Goal: Task Accomplishment & Management: Manage account settings

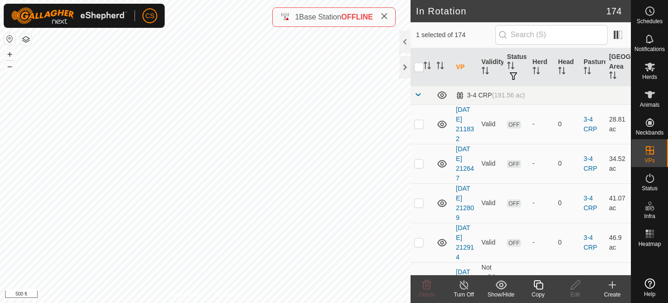
click at [536, 283] on icon at bounding box center [537, 284] width 9 height 9
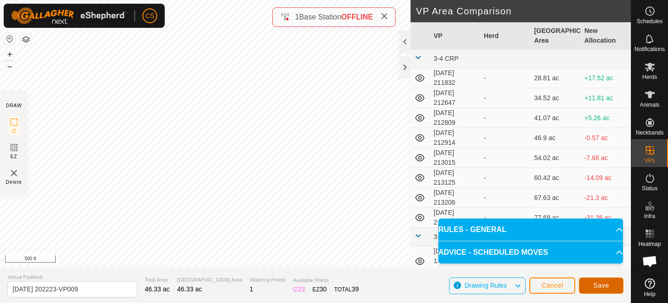
click at [595, 278] on button "Save" at bounding box center [601, 285] width 45 height 16
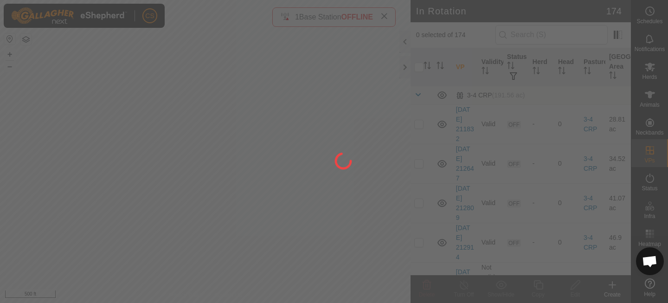
drag, startPoint x: 84, startPoint y: 177, endPoint x: 214, endPoint y: 167, distance: 129.8
click at [214, 168] on div at bounding box center [334, 151] width 668 height 303
drag, startPoint x: 339, startPoint y: 226, endPoint x: 220, endPoint y: 108, distance: 168.2
click at [220, 108] on div at bounding box center [334, 151] width 668 height 303
drag, startPoint x: 364, startPoint y: 218, endPoint x: 214, endPoint y: 166, distance: 158.7
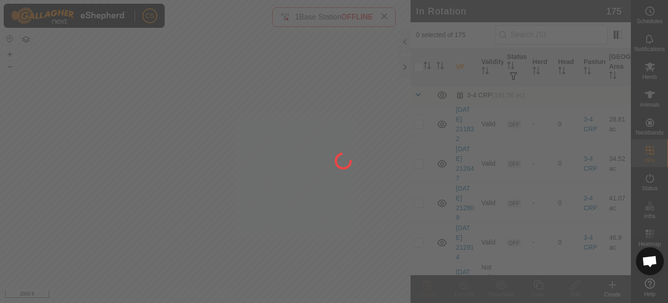
click at [214, 166] on div at bounding box center [334, 151] width 668 height 303
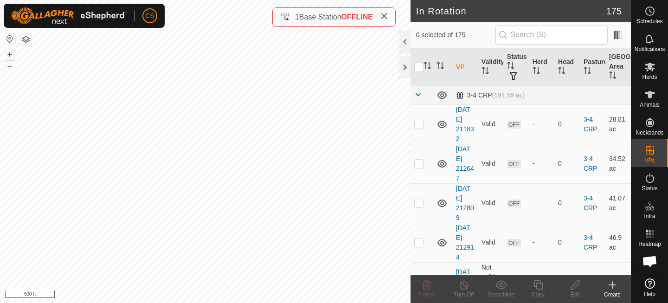
checkbox input "true"
click at [539, 287] on icon at bounding box center [538, 284] width 12 height 11
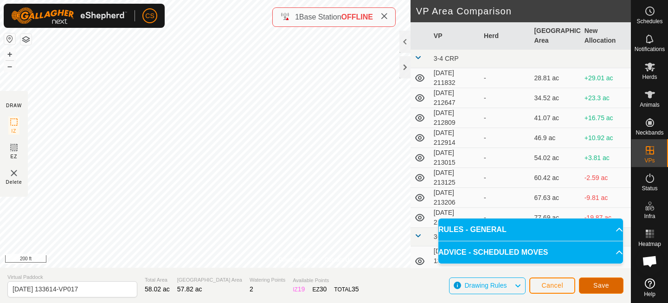
click at [601, 283] on span "Save" at bounding box center [601, 284] width 16 height 7
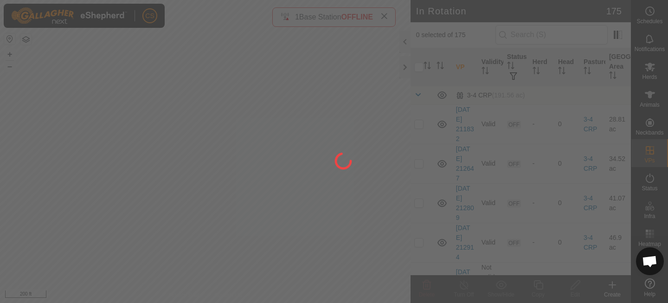
click at [648, 76] on div at bounding box center [334, 151] width 668 height 303
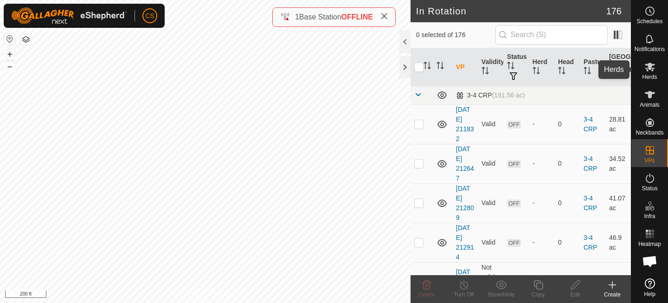
click at [650, 64] on icon at bounding box center [650, 67] width 10 height 9
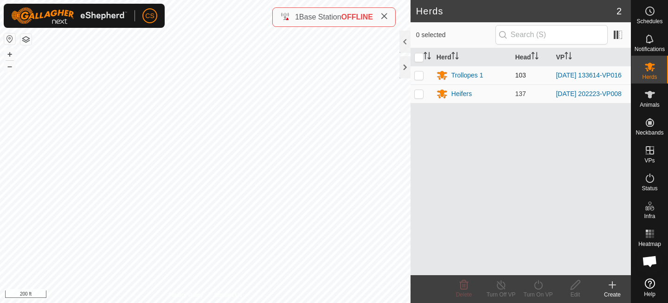
click at [415, 73] on p-checkbox at bounding box center [418, 74] width 9 height 7
checkbox input "true"
click at [538, 285] on icon at bounding box center [538, 284] width 12 height 11
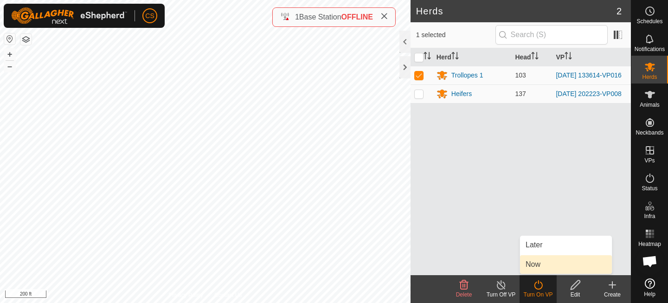
click at [533, 267] on link "Now" at bounding box center [566, 264] width 92 height 19
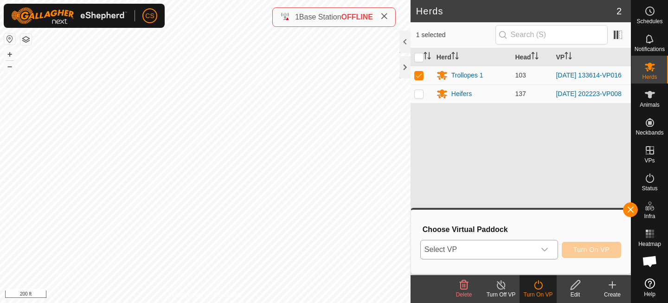
click at [510, 253] on span "Select VP" at bounding box center [478, 249] width 115 height 19
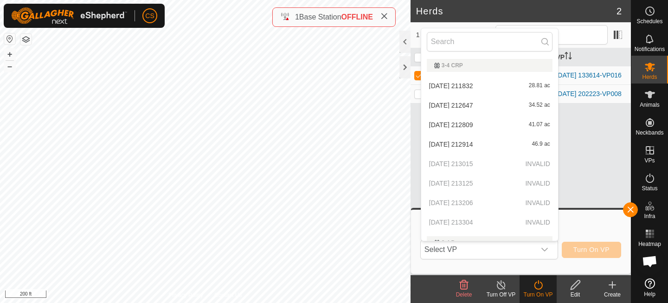
click at [589, 168] on div "Herd Head VP Trollopes 1 103 [DATE] 133614-VP016 Heifers 137 [DATE] 202223-VP008" at bounding box center [520, 161] width 220 height 227
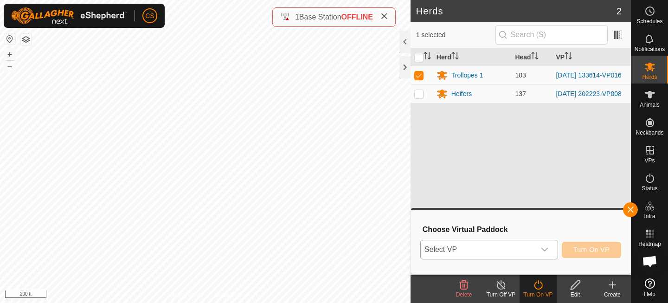
click at [520, 253] on span "Select VP" at bounding box center [478, 249] width 115 height 19
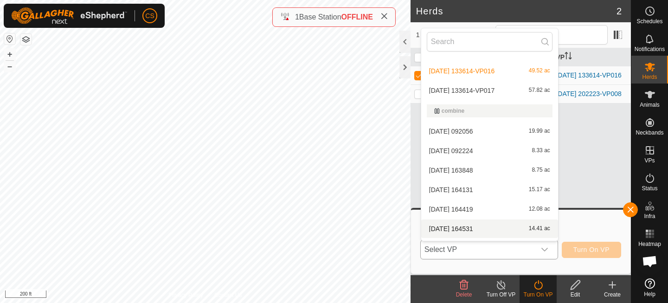
scroll to position [424, 0]
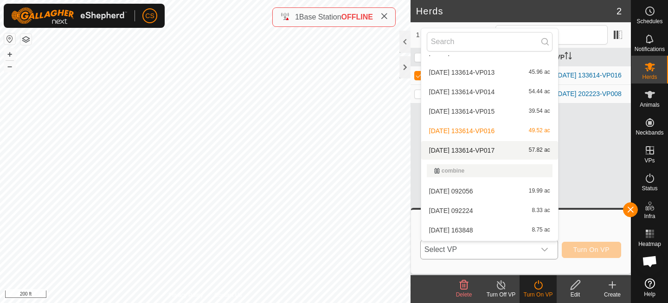
click at [482, 145] on li "[DATE] 133614-VP017 57.82 ac" at bounding box center [489, 150] width 137 height 19
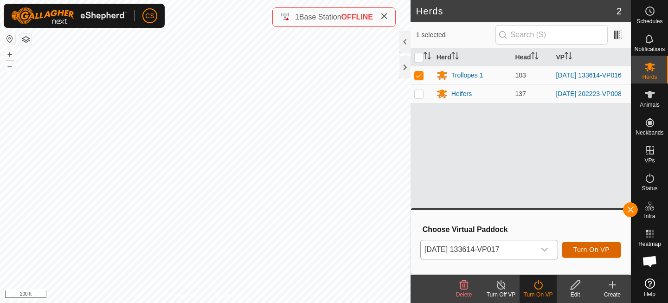
click at [591, 246] on span "Turn On VP" at bounding box center [591, 249] width 36 height 7
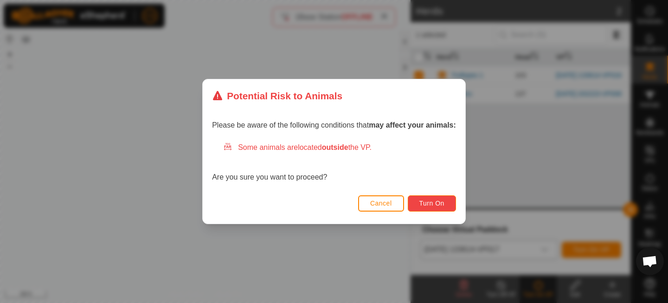
click at [435, 202] on span "Turn On" at bounding box center [431, 202] width 25 height 7
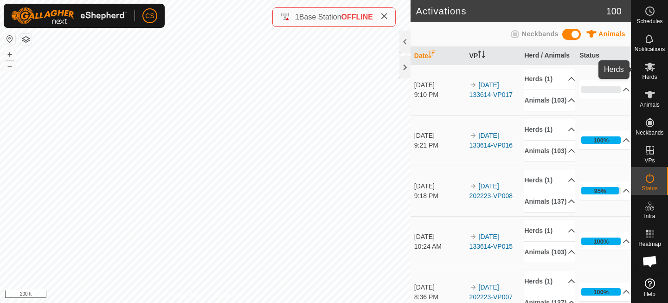
click at [644, 75] on span "Herds" at bounding box center [649, 77] width 15 height 6
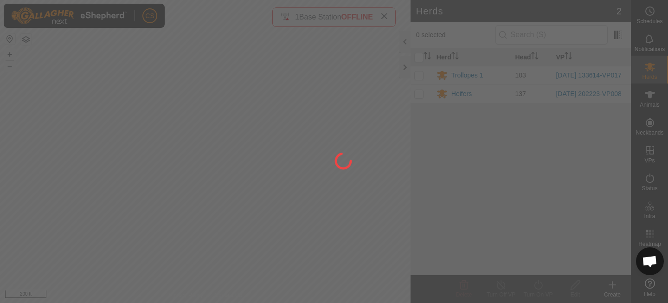
click at [645, 63] on div at bounding box center [334, 151] width 668 height 303
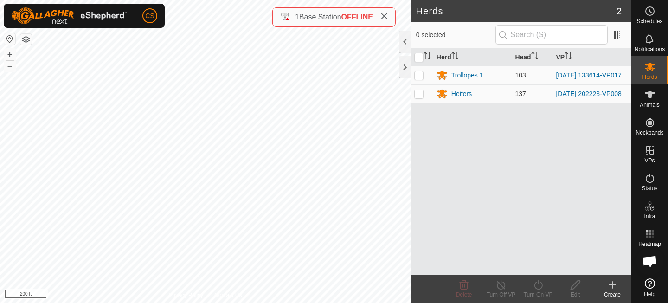
click at [417, 97] on p-checkbox at bounding box center [418, 93] width 9 height 7
checkbox input "true"
click at [540, 286] on icon at bounding box center [538, 284] width 12 height 11
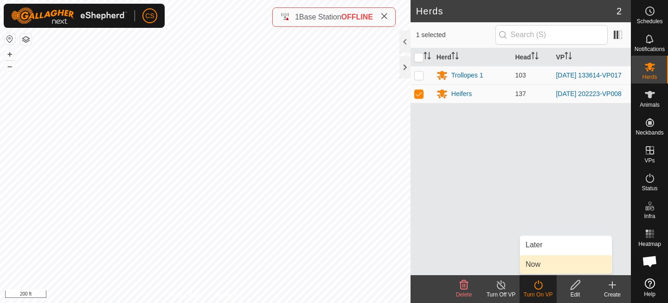
click at [529, 262] on link "Now" at bounding box center [566, 264] width 92 height 19
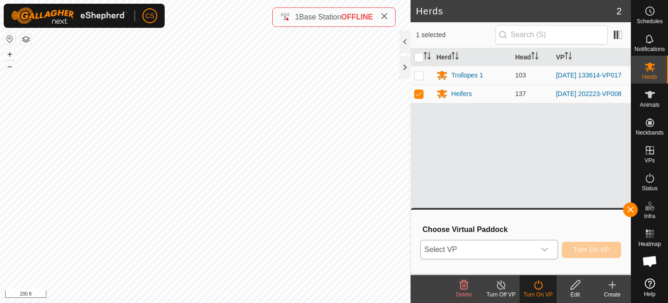
click at [517, 249] on span "Select VP" at bounding box center [478, 249] width 115 height 19
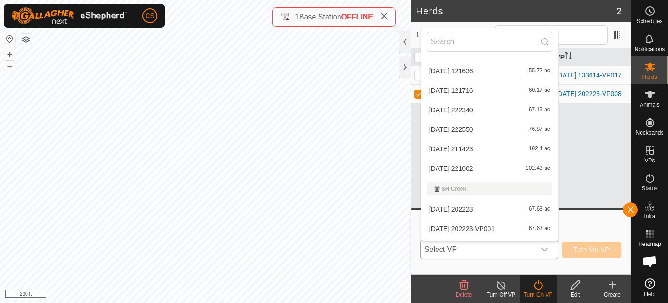
scroll to position [3455, 0]
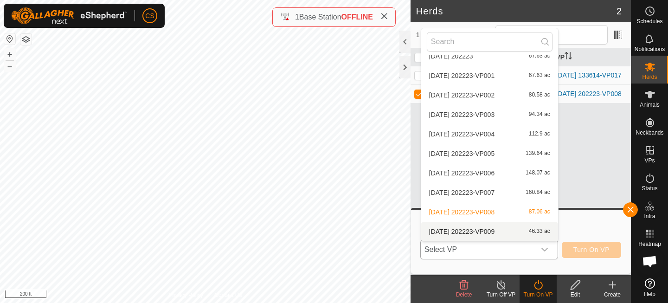
click at [469, 227] on li "[DATE] 202223-VP009 46.33 ac" at bounding box center [489, 231] width 137 height 19
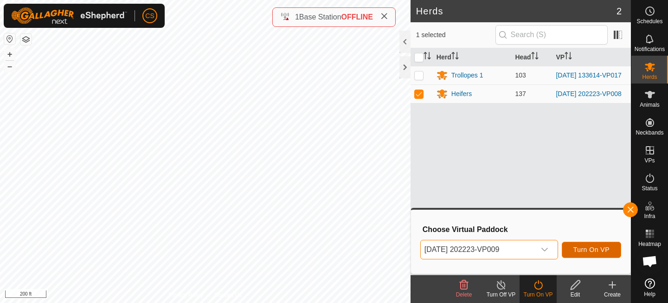
click at [595, 248] on span "Turn On VP" at bounding box center [591, 249] width 36 height 7
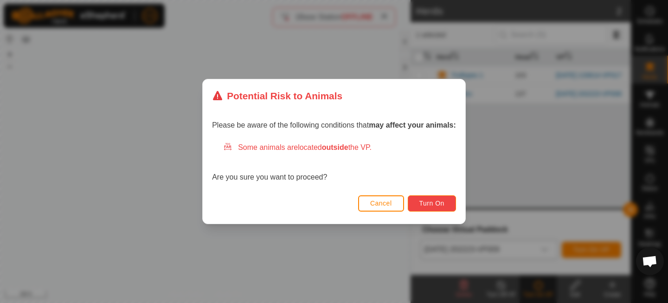
click at [427, 208] on button "Turn On" at bounding box center [432, 203] width 48 height 16
